Goal: Information Seeking & Learning: Learn about a topic

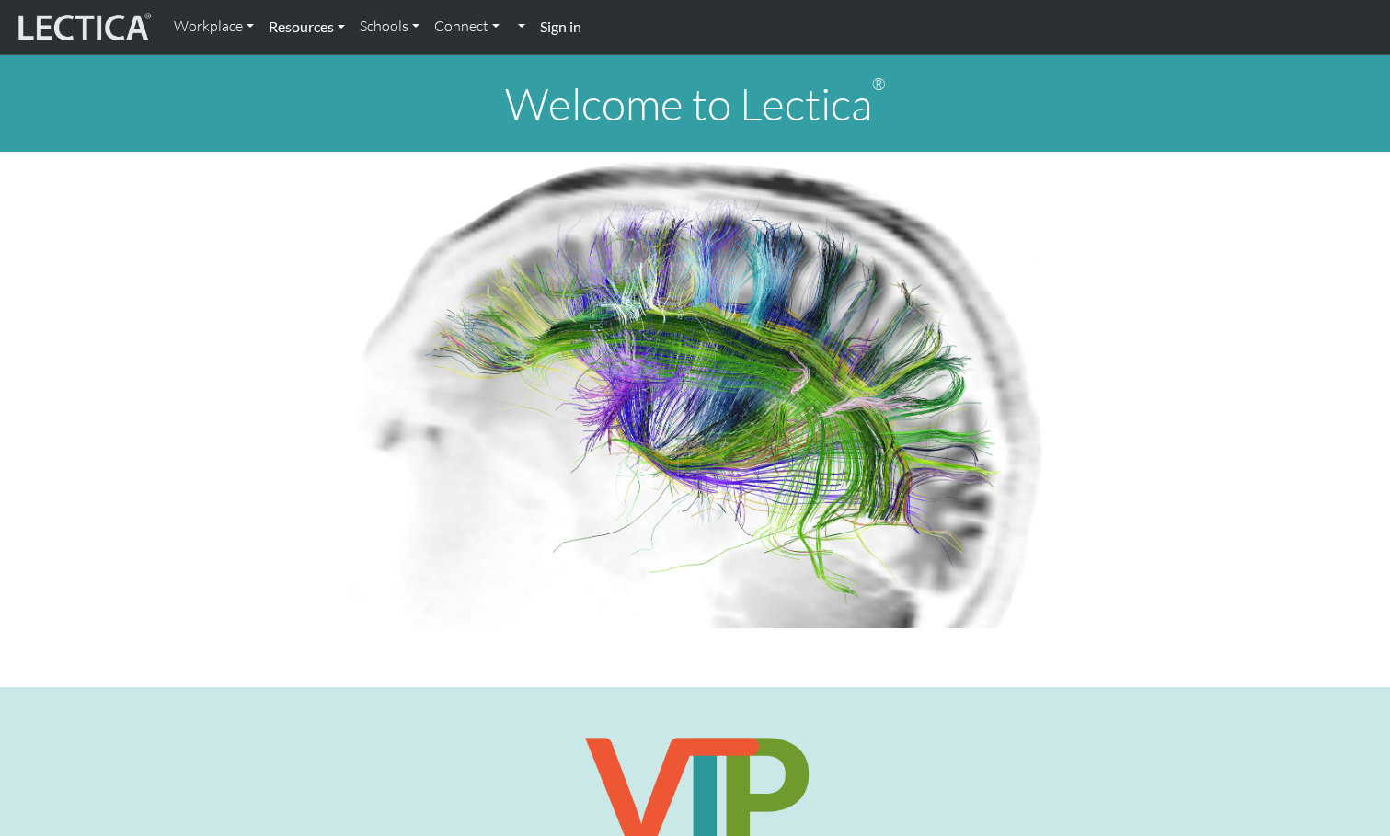
click at [321, 23] on link "Resources" at bounding box center [306, 26] width 91 height 39
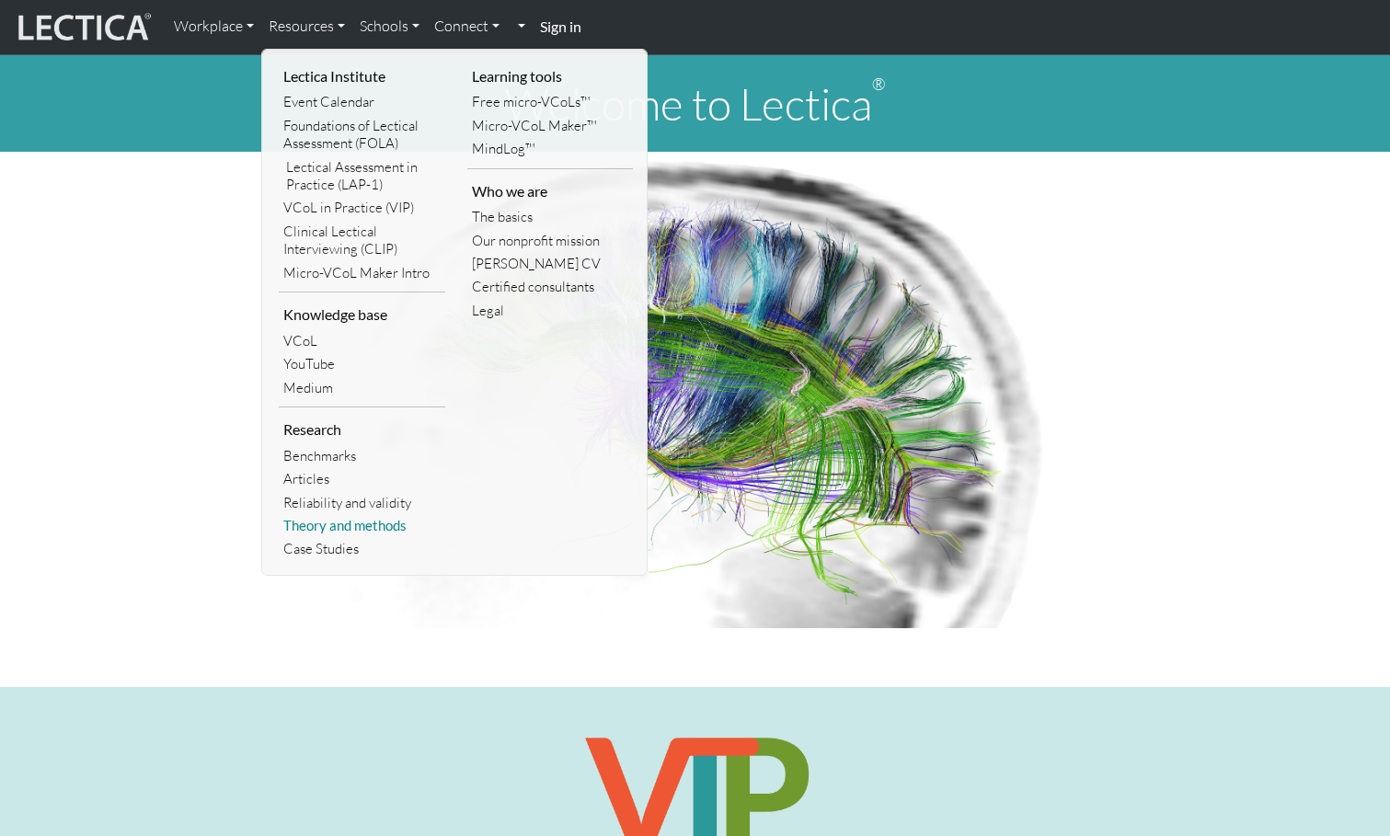
click at [383, 529] on link "Theory and methods" at bounding box center [362, 525] width 167 height 23
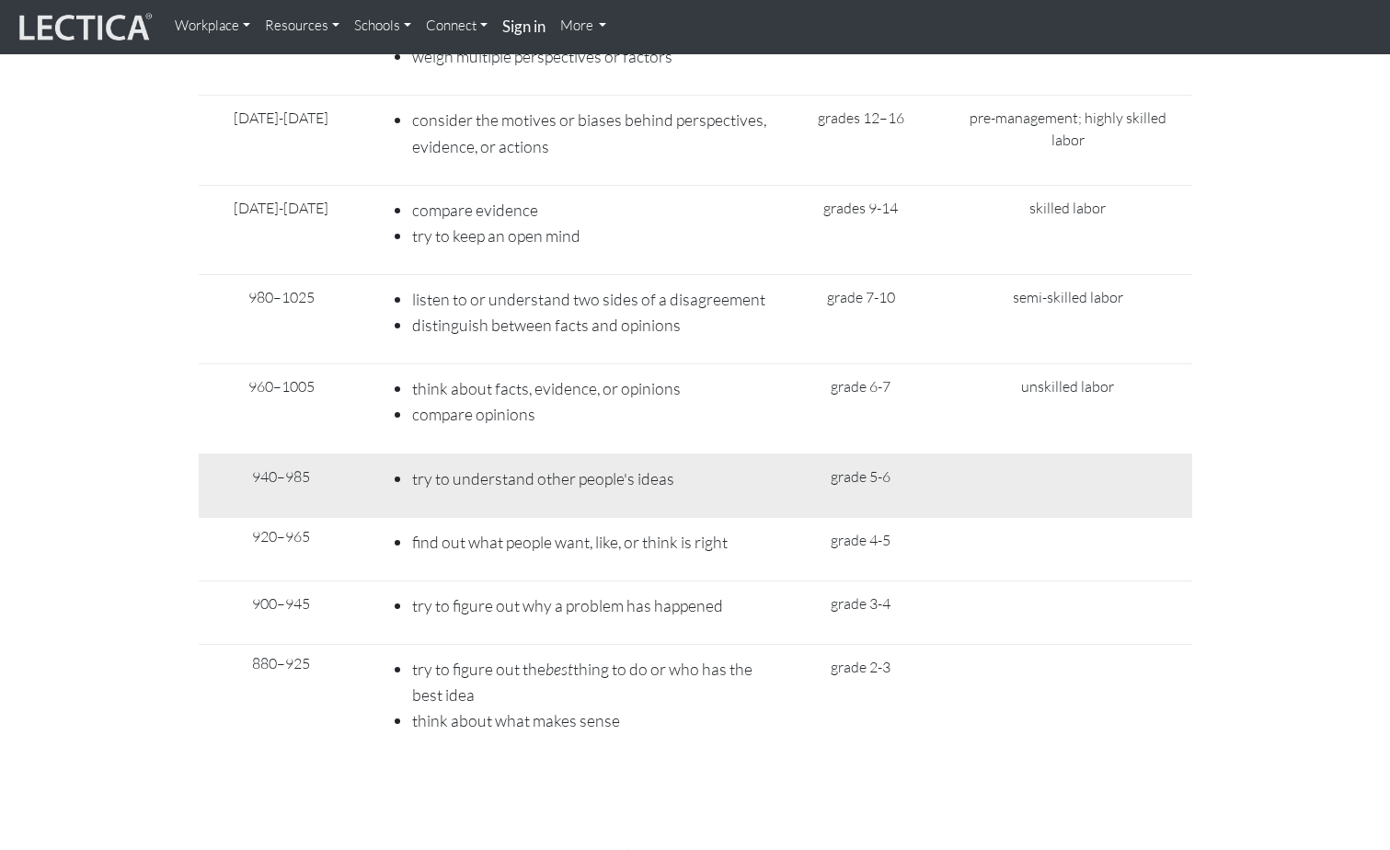
scroll to position [7878, 0]
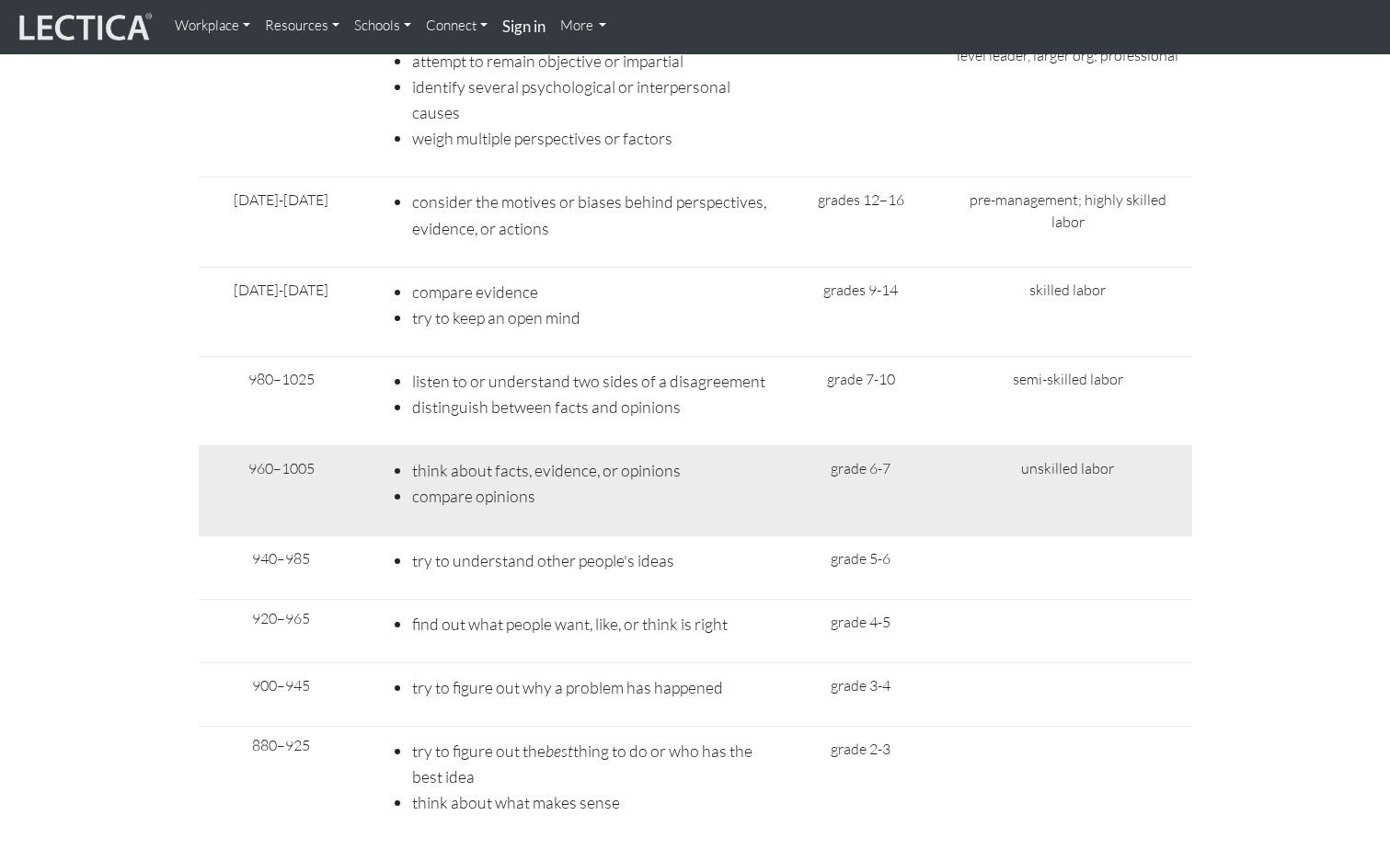
click at [748, 457] on li "think about facts, evidence, or opinions" at bounding box center [589, 470] width 355 height 26
click at [747, 457] on li "think about facts, evidence, or opinions" at bounding box center [589, 470] width 355 height 26
click at [651, 457] on li "think about facts, evidence, or opinions" at bounding box center [589, 470] width 355 height 26
click at [868, 446] on td "grade 6-7" at bounding box center [861, 490] width 166 height 89
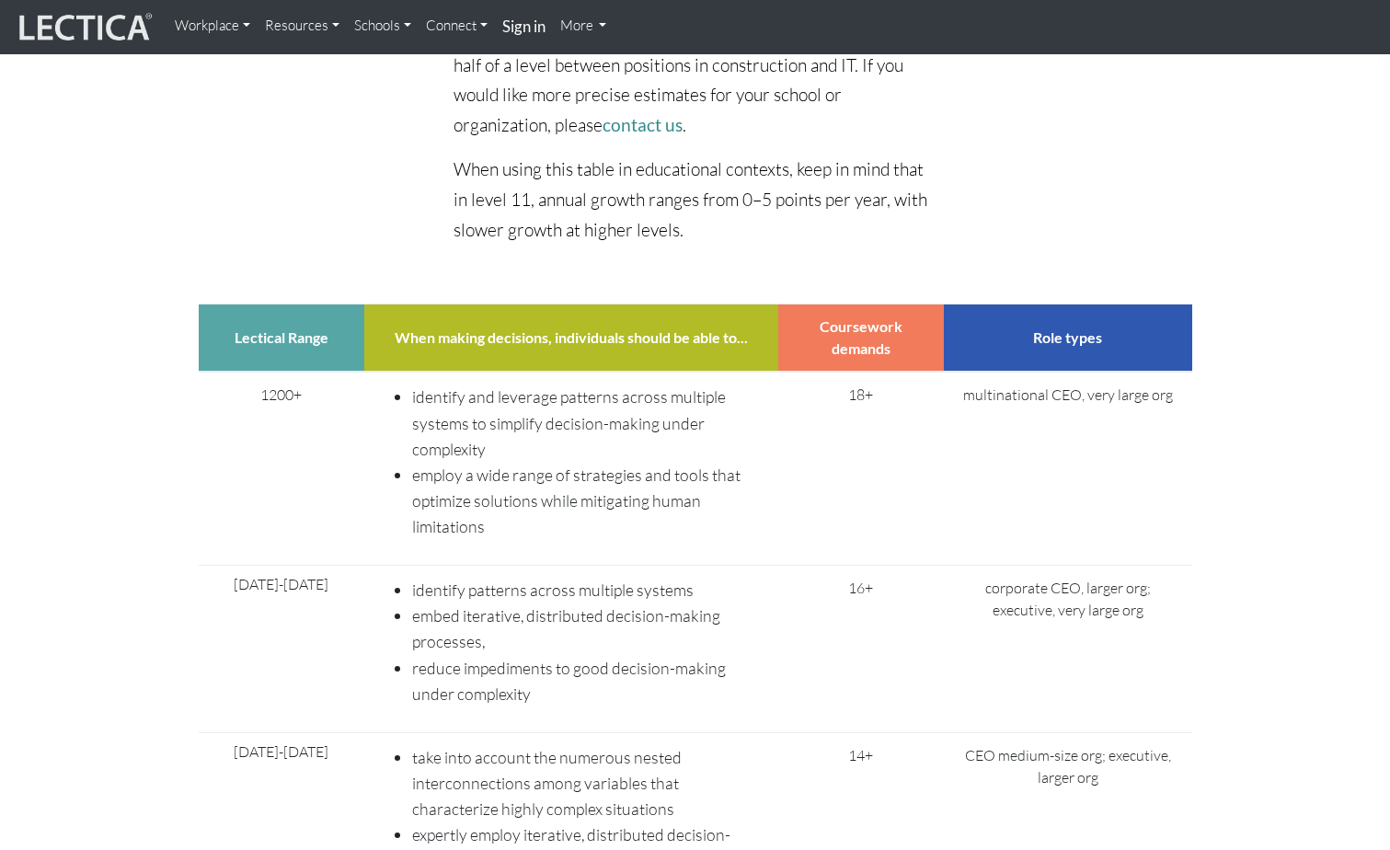
scroll to position [6130, 0]
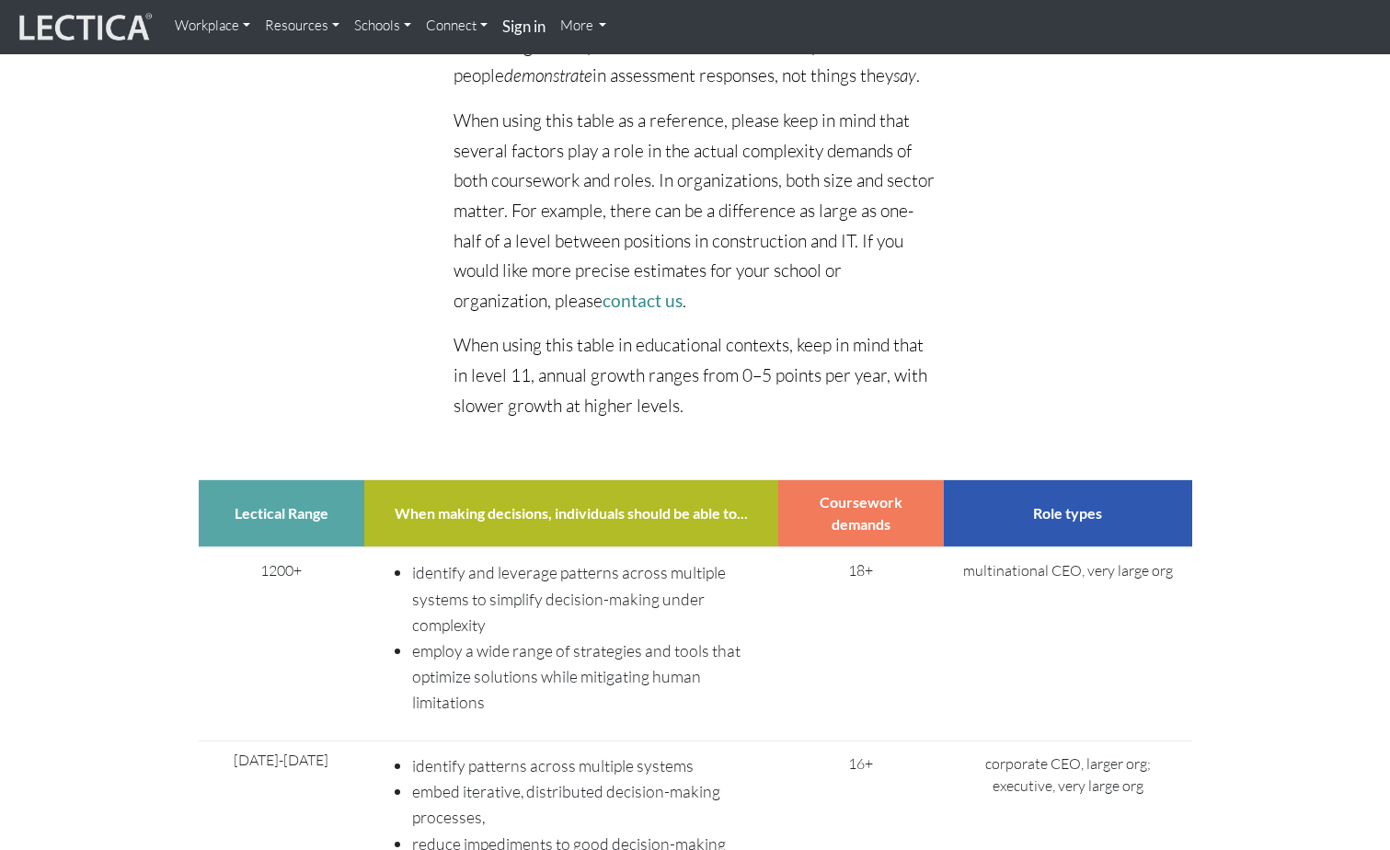
click at [850, 330] on p "When using this table in educational contexts, keep in mind that in level 11, a…" at bounding box center [695, 375] width 483 height 90
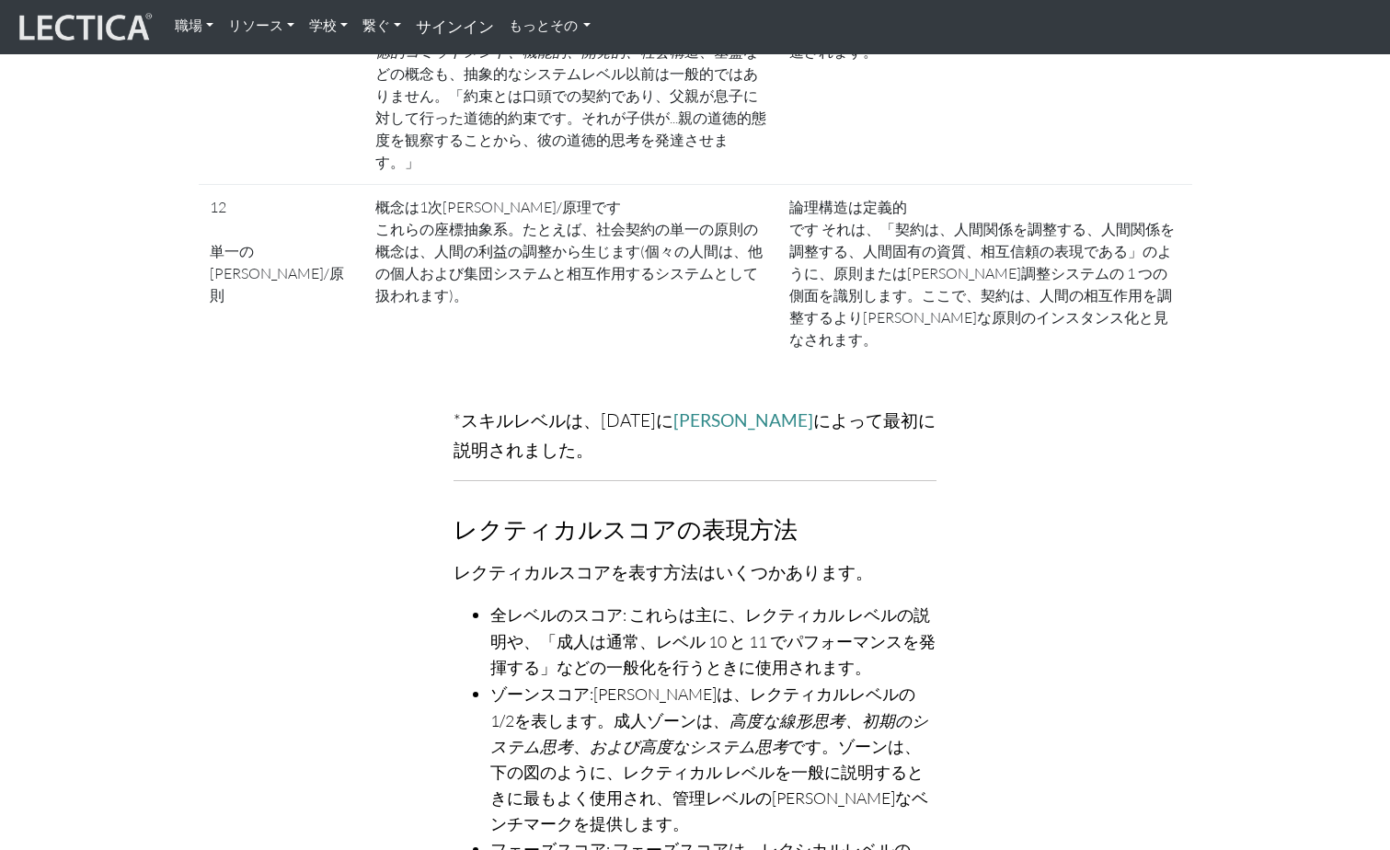
scroll to position [4658, 0]
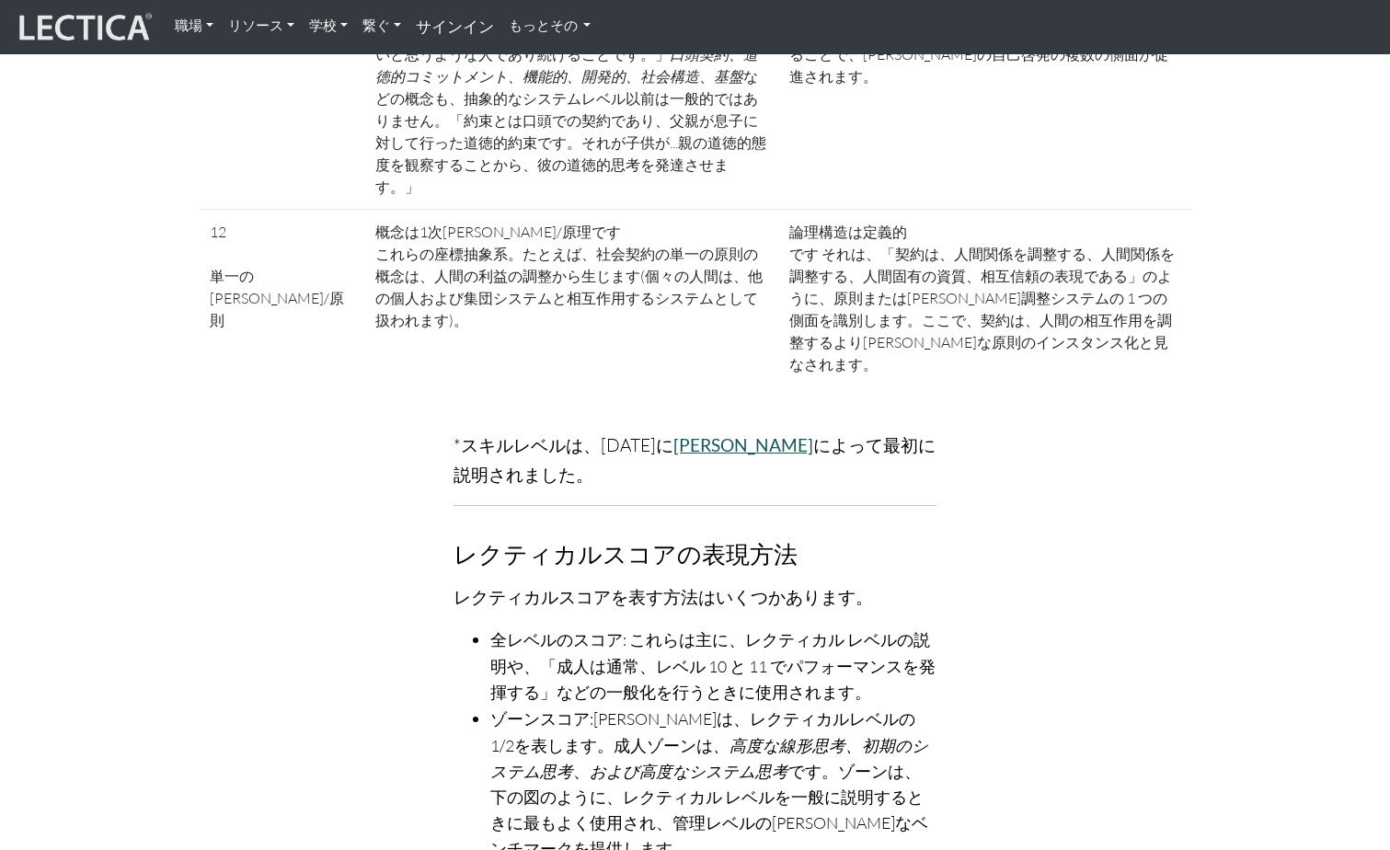
click at [759, 434] on link "[PERSON_NAME]" at bounding box center [743, 444] width 140 height 21
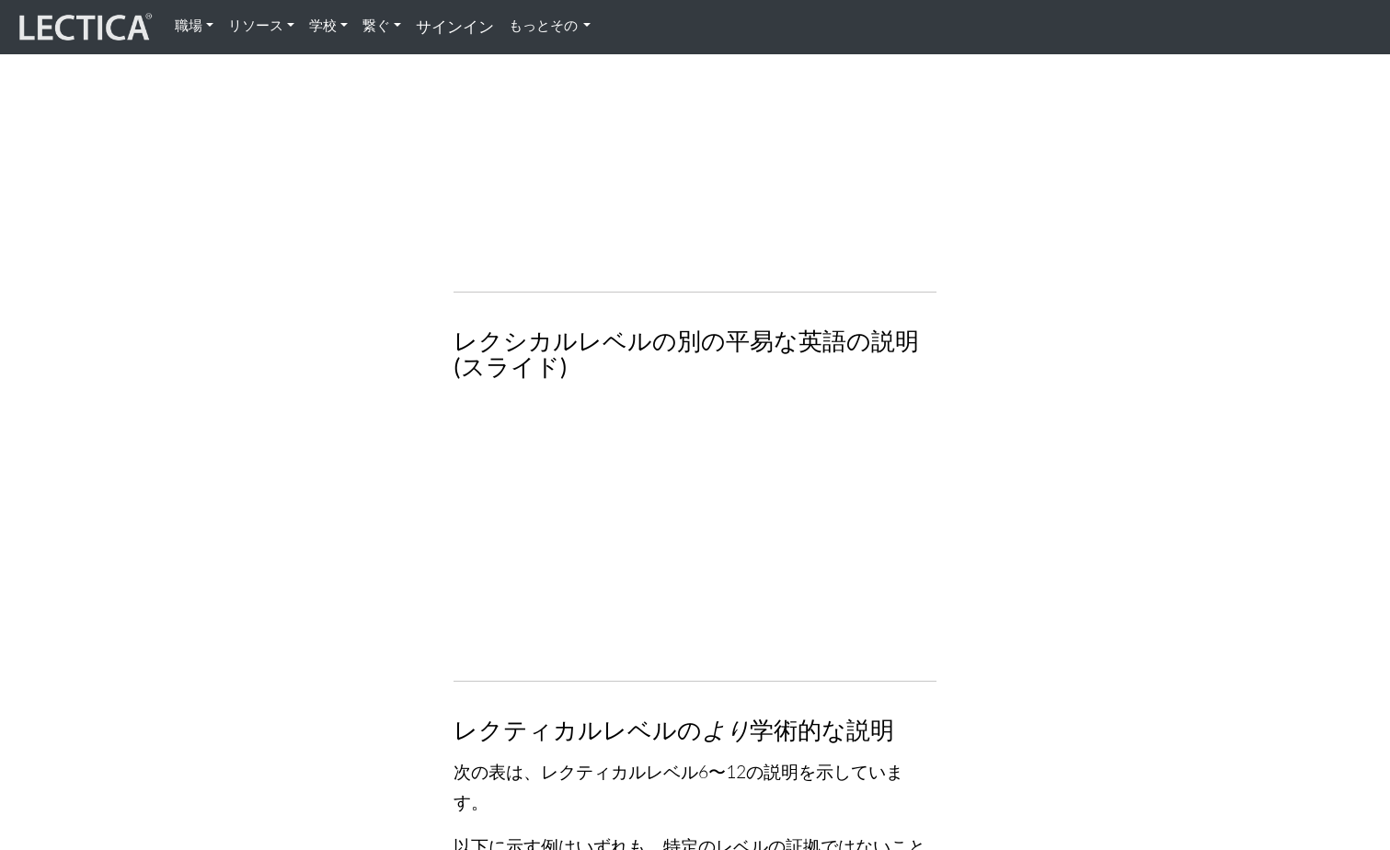
scroll to position [2174, 0]
